Goal: Navigation & Orientation: Find specific page/section

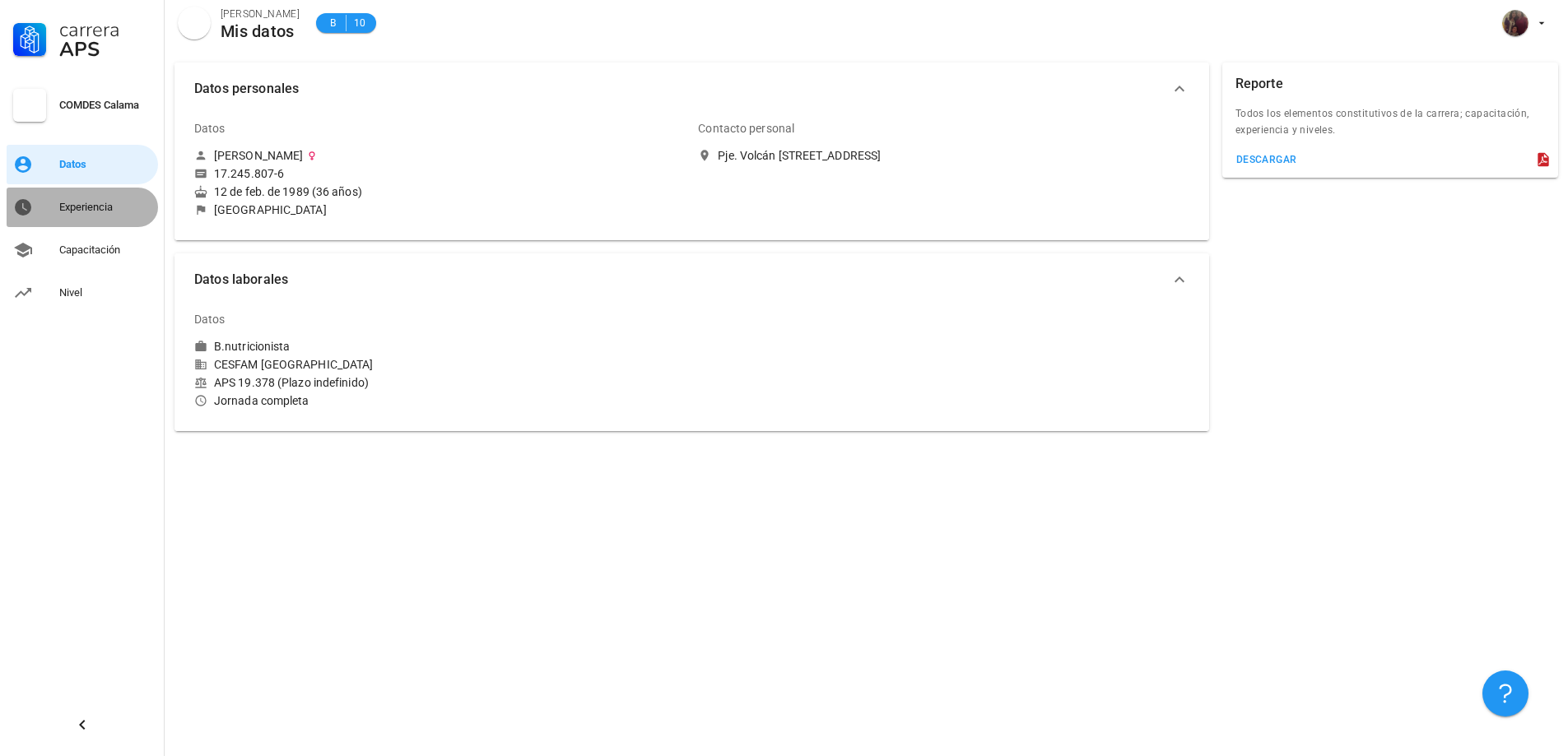
click at [87, 204] on div "Experiencia" at bounding box center [106, 207] width 92 height 13
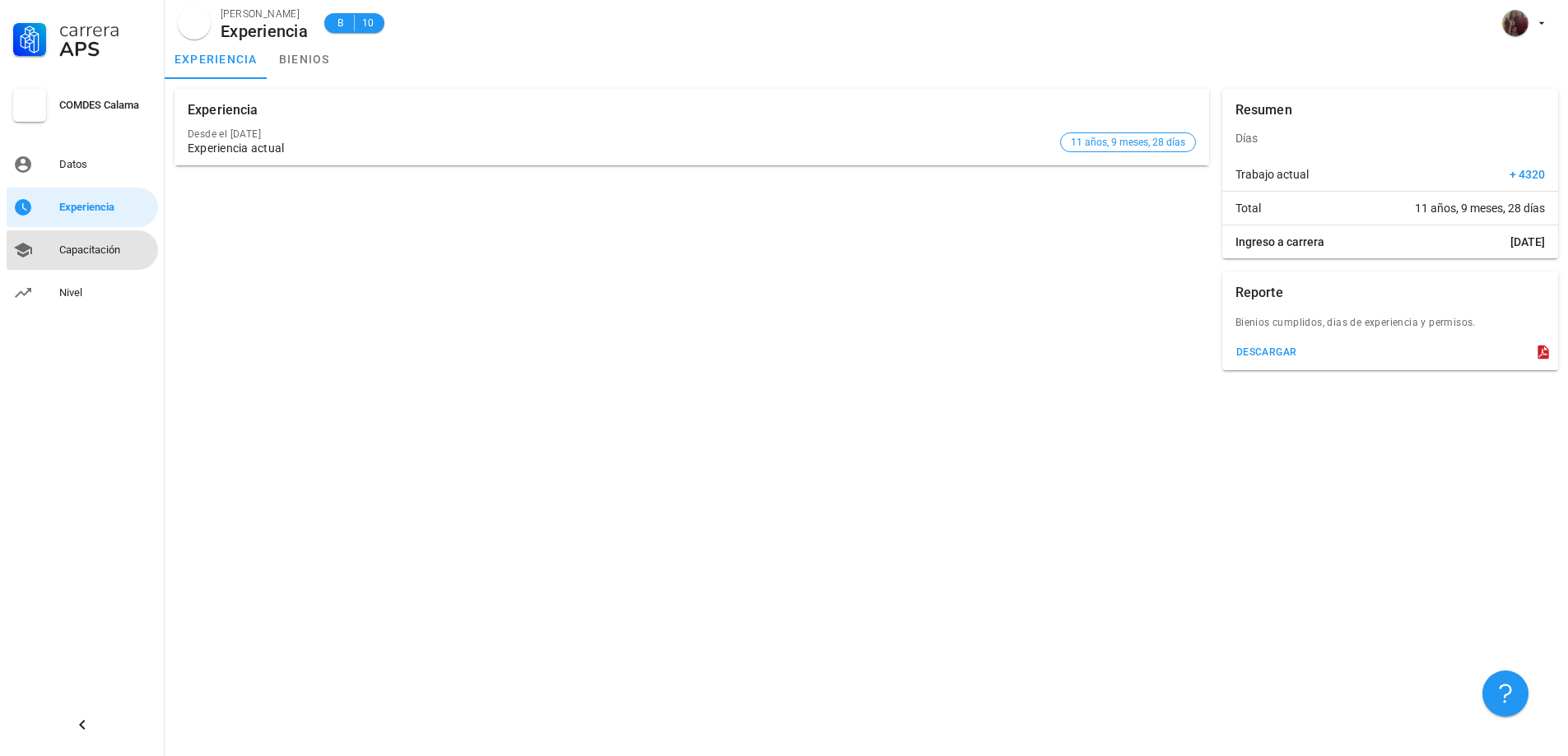
click at [113, 246] on div "Capacitación" at bounding box center [106, 249] width 92 height 13
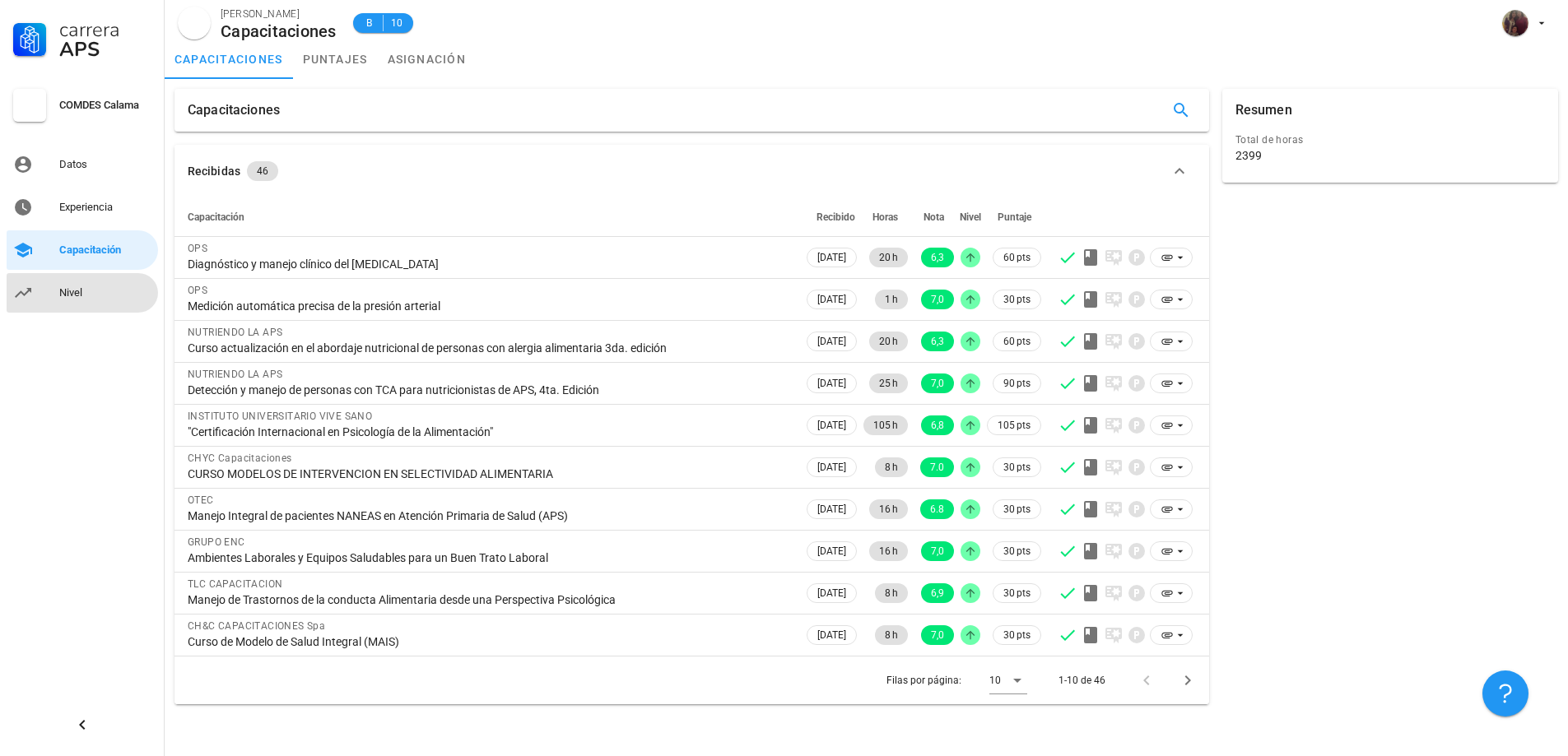
click at [81, 298] on div "Nivel" at bounding box center [106, 292] width 92 height 13
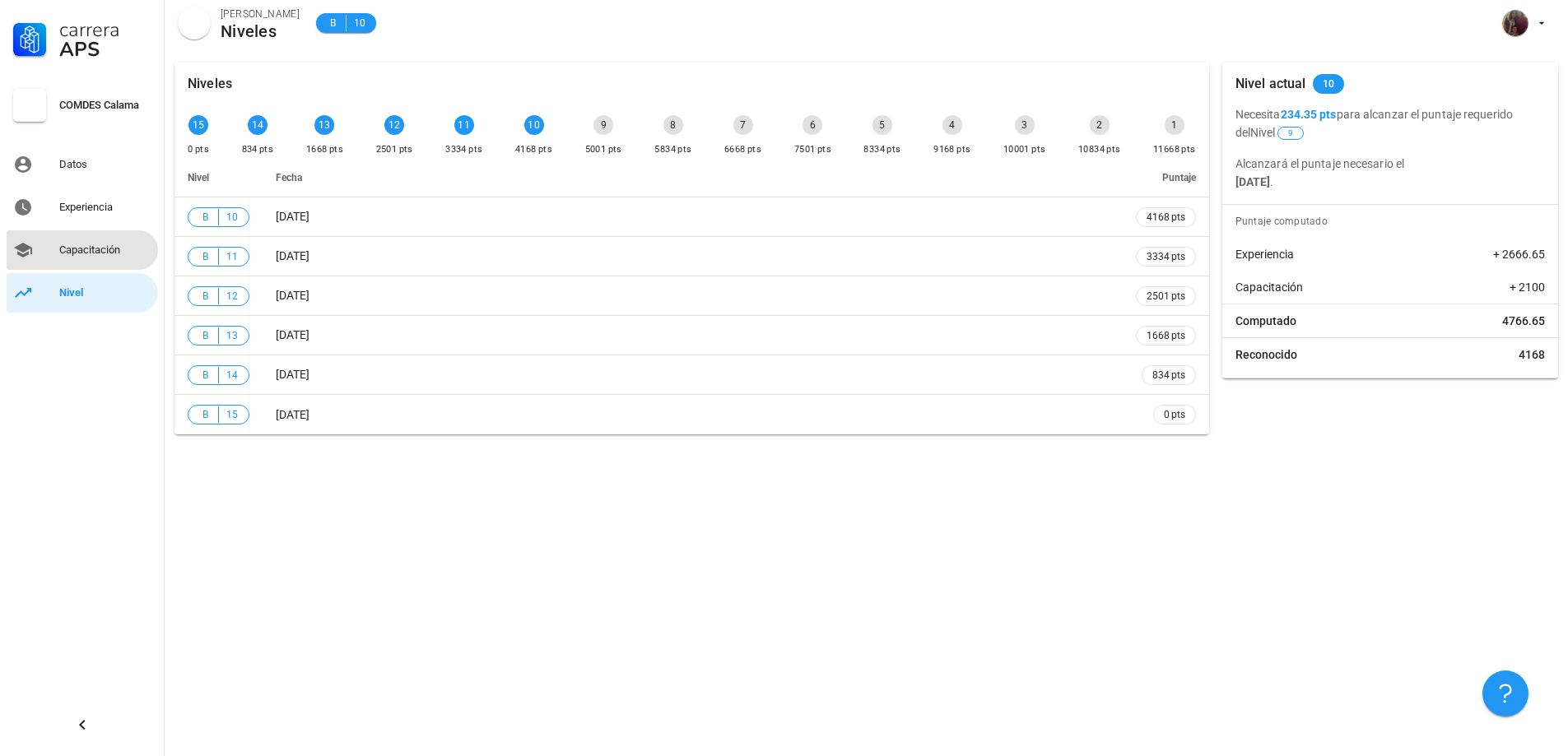
click at [82, 249] on div "Capacitación" at bounding box center [106, 249] width 92 height 13
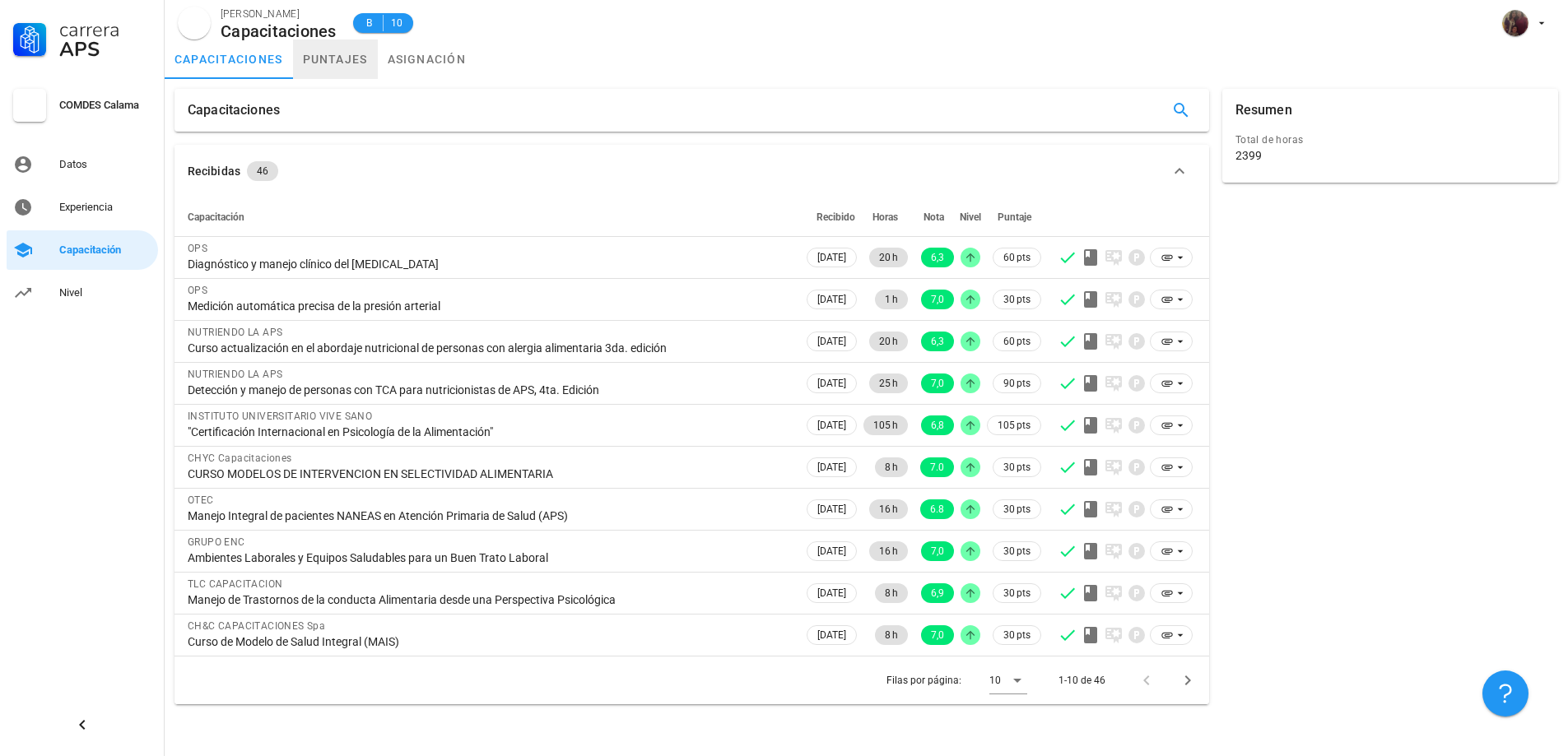
click at [315, 63] on link "puntajes" at bounding box center [335, 58] width 85 height 39
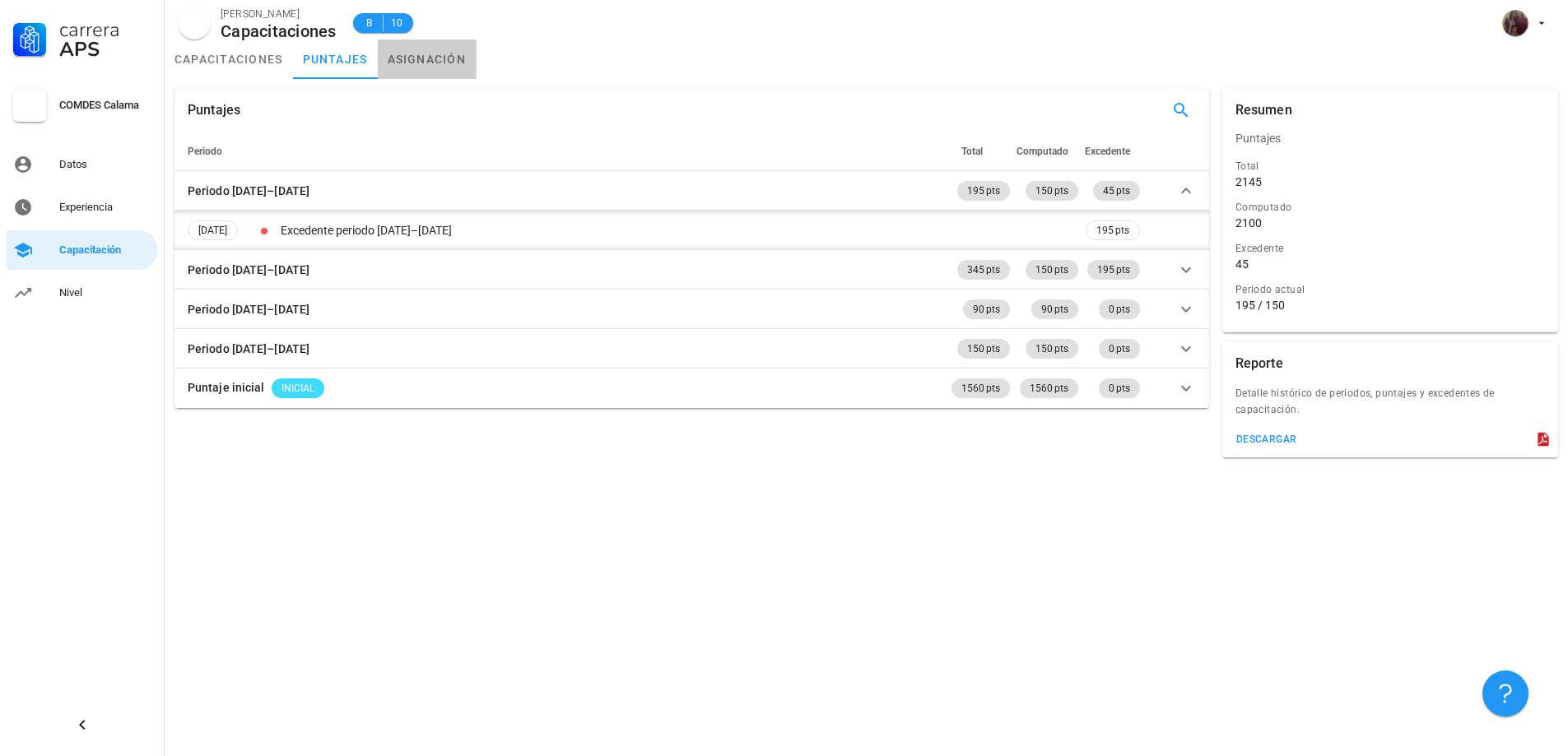
click at [426, 70] on link "asignación" at bounding box center [426, 58] width 99 height 39
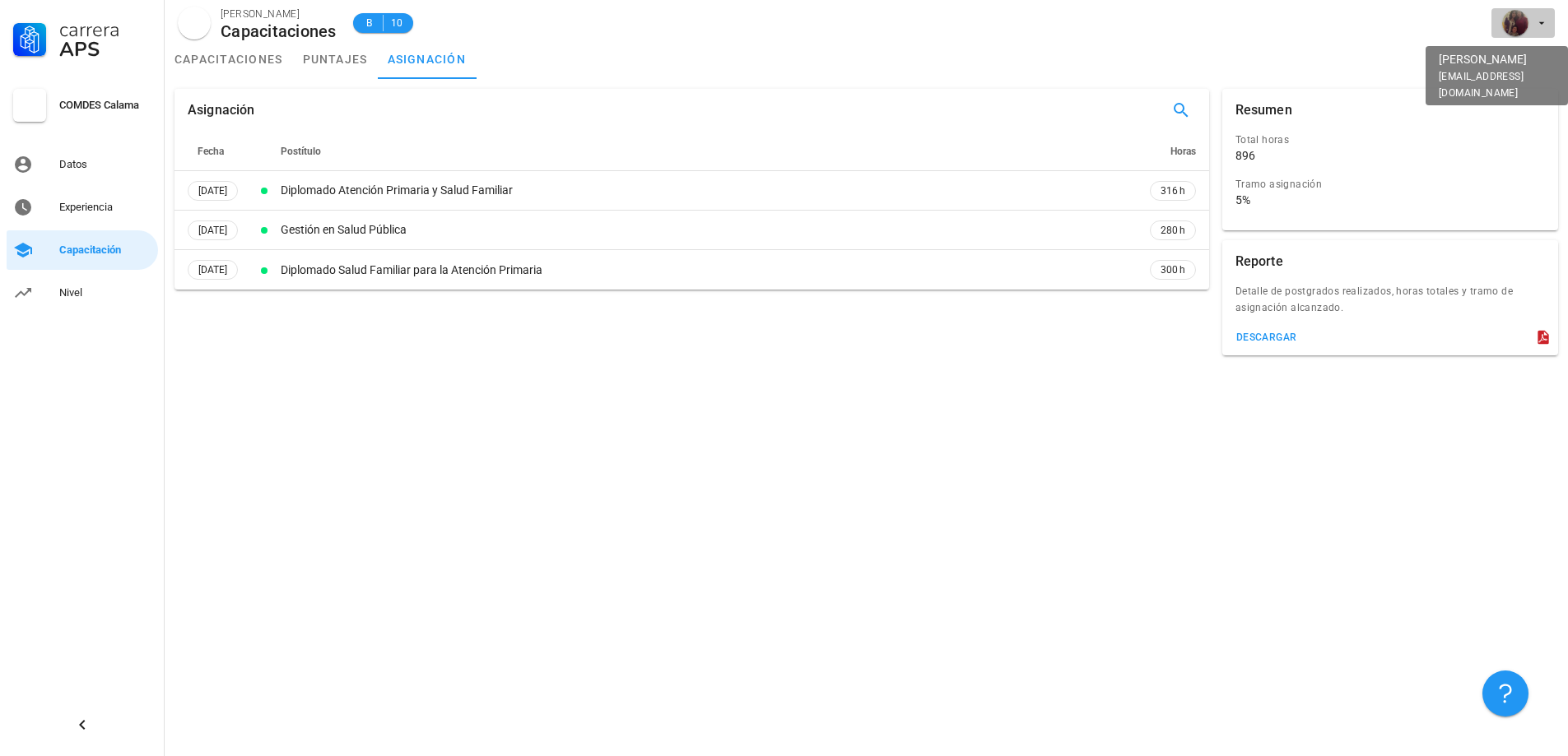
click at [1503, 22] on div "avatar" at bounding box center [1515, 23] width 26 height 26
click at [1513, 62] on link "Salir" at bounding box center [1509, 64] width 99 height 39
